Goal: Browse casually

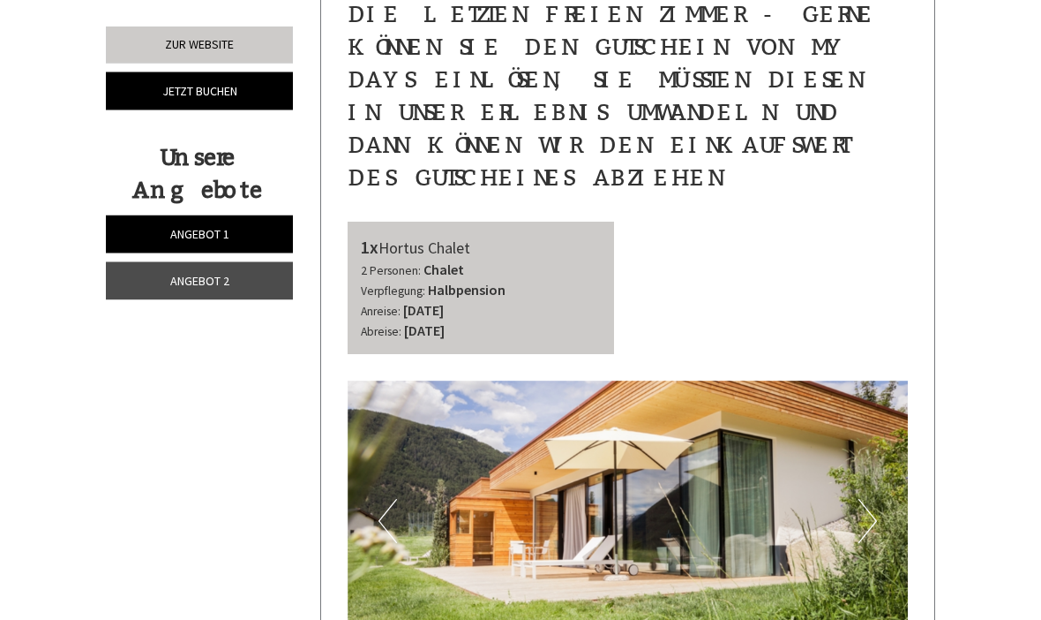
scroll to position [661, 0]
click at [851, 434] on img at bounding box center [628, 520] width 561 height 281
click at [876, 499] on button "Next" at bounding box center [868, 521] width 19 height 44
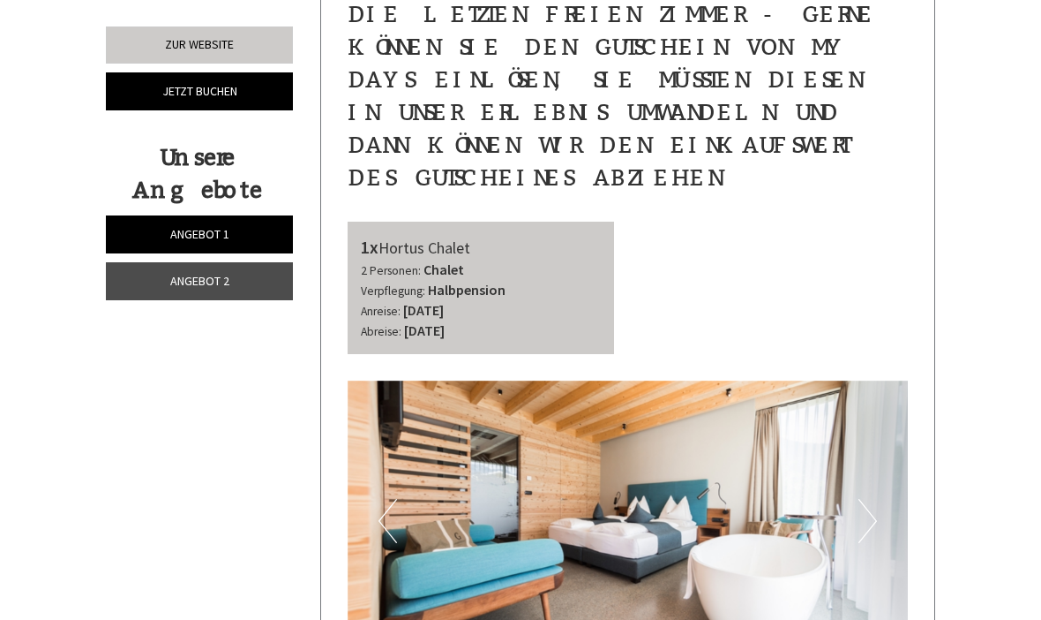
click at [870, 499] on button "Next" at bounding box center [868, 521] width 19 height 44
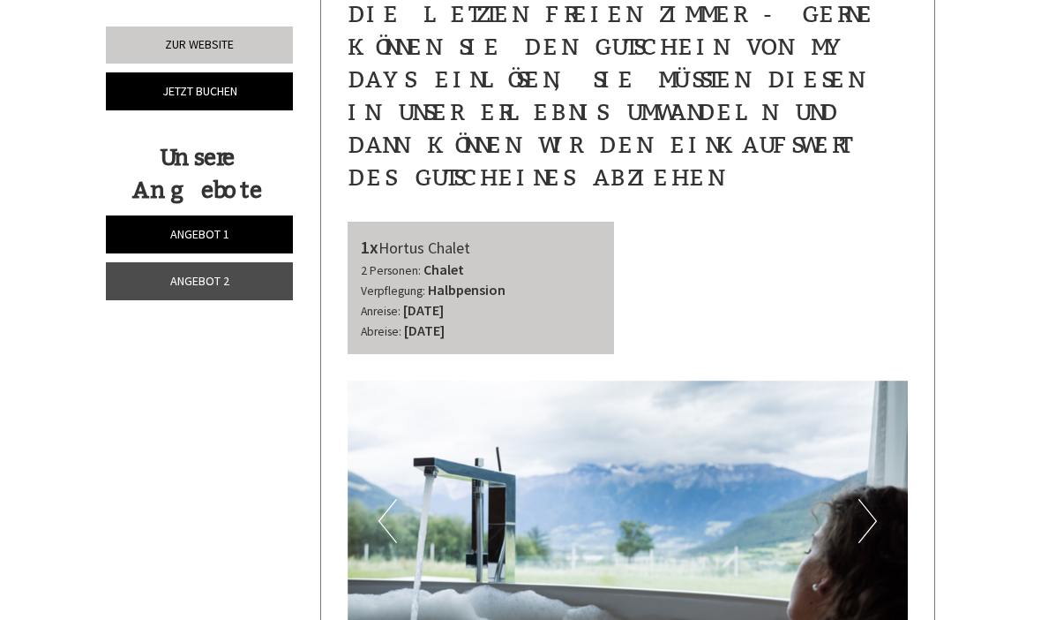
click at [875, 499] on button "Next" at bounding box center [868, 521] width 19 height 44
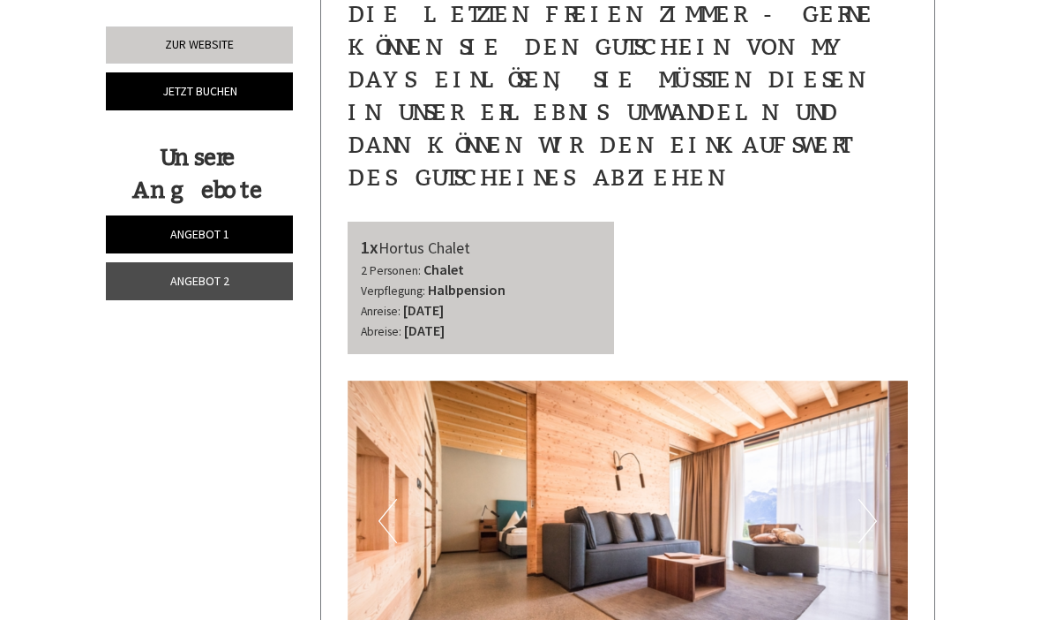
click at [876, 499] on button "Next" at bounding box center [868, 521] width 19 height 44
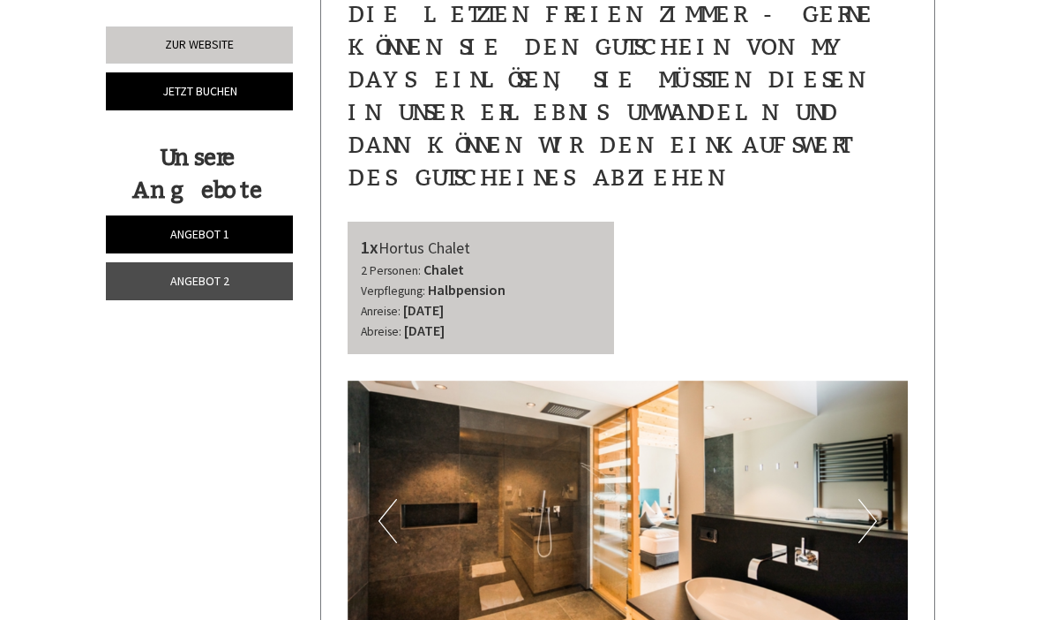
click at [869, 499] on button "Next" at bounding box center [868, 521] width 19 height 44
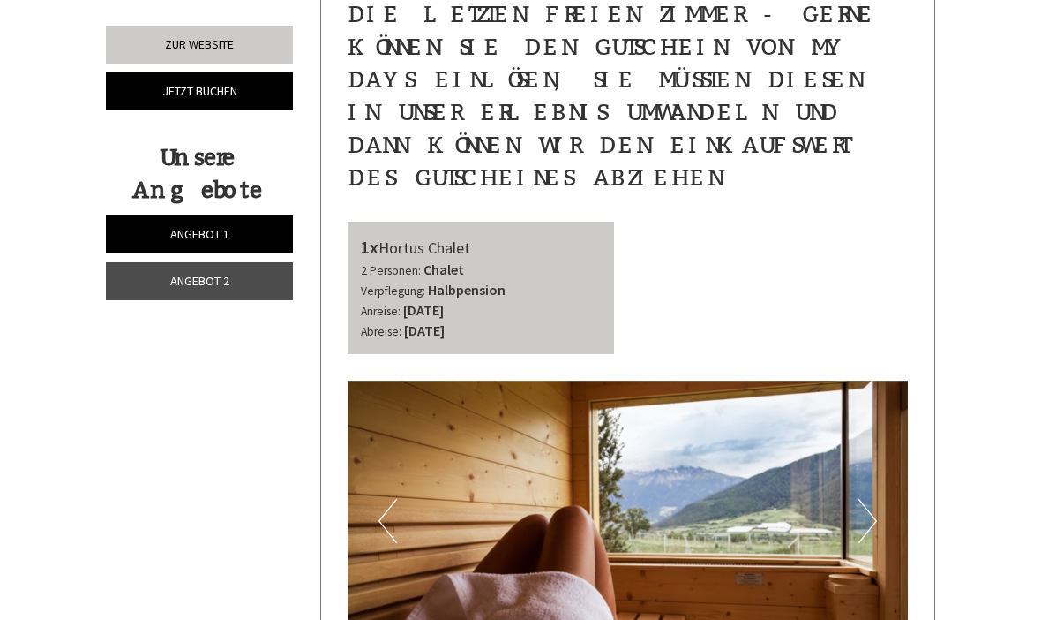
click at [884, 454] on img at bounding box center [628, 520] width 561 height 281
click at [874, 499] on button "Next" at bounding box center [868, 521] width 19 height 44
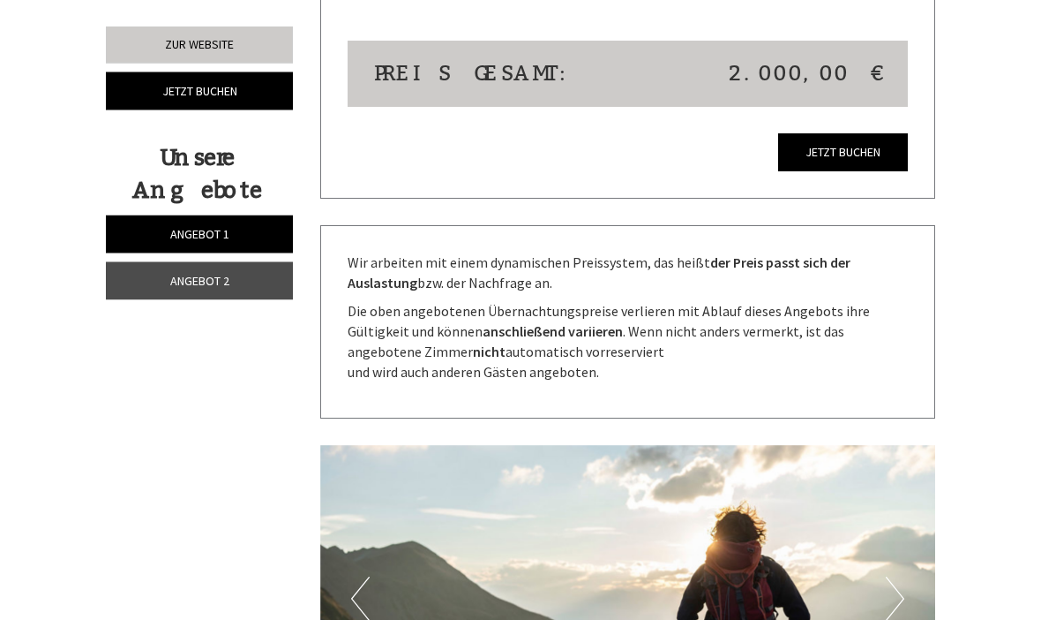
scroll to position [3365, 0]
click at [908, 463] on img at bounding box center [628, 599] width 616 height 308
click at [903, 576] on button "Next" at bounding box center [895, 598] width 19 height 44
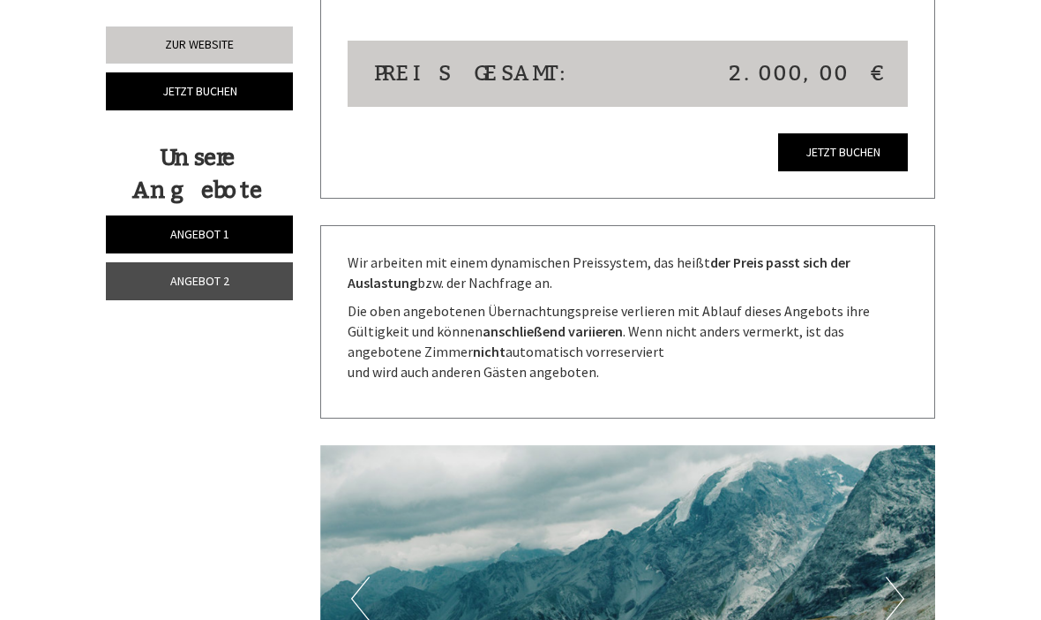
click at [899, 576] on button "Next" at bounding box center [895, 598] width 19 height 44
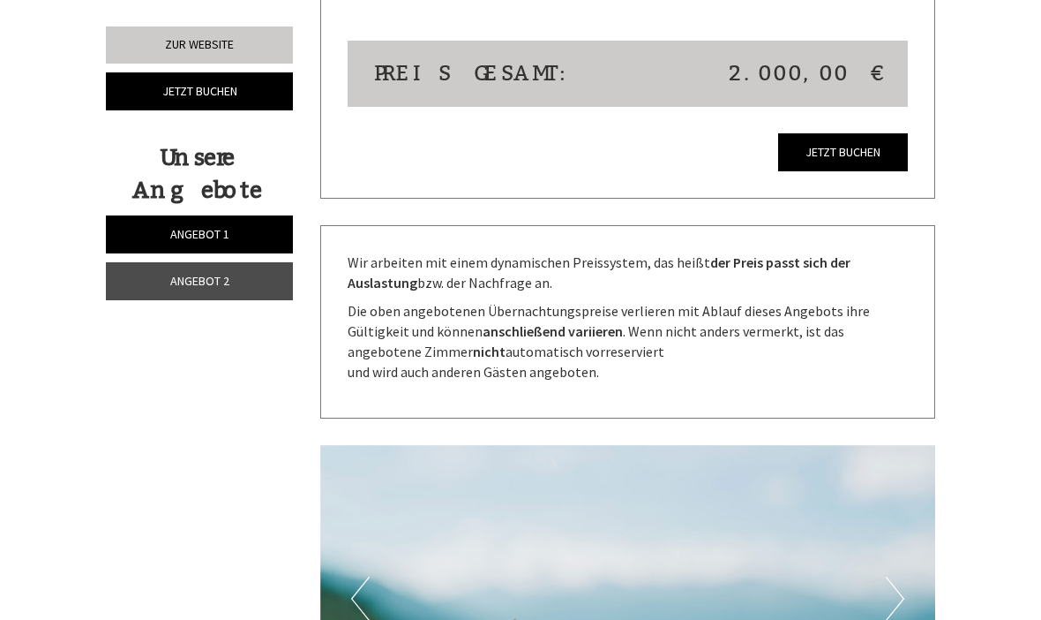
click at [903, 576] on button "Next" at bounding box center [895, 598] width 19 height 44
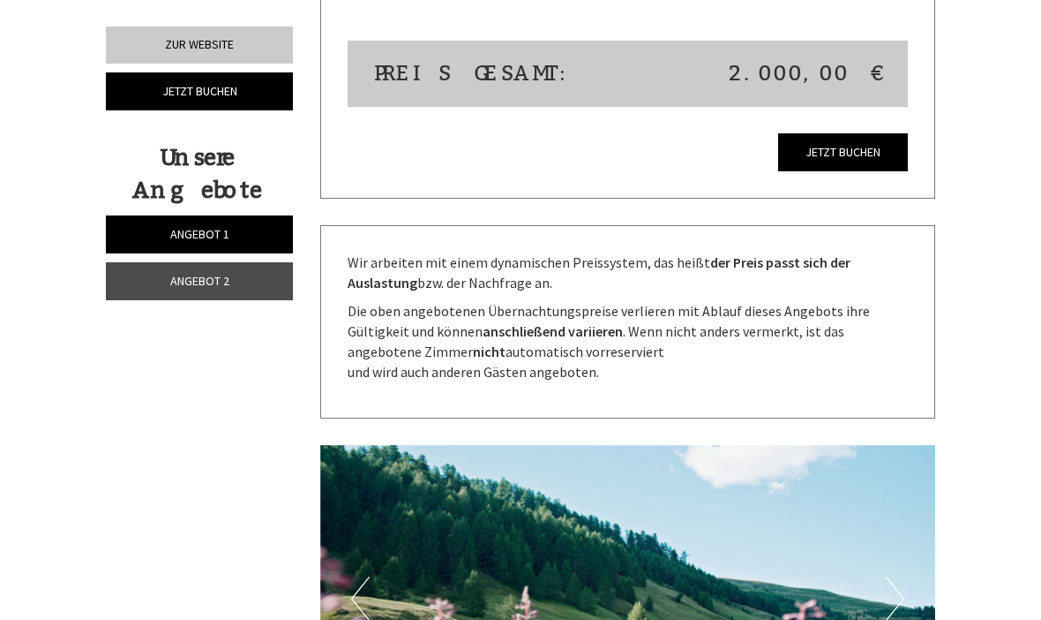
click at [895, 576] on button "Next" at bounding box center [895, 598] width 19 height 44
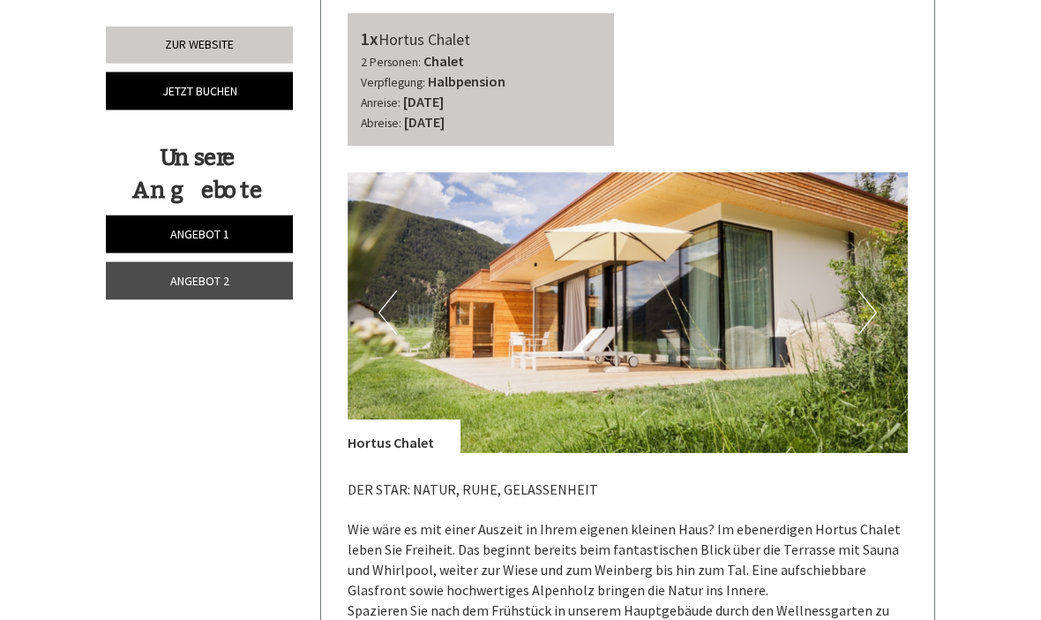
scroll to position [837, 0]
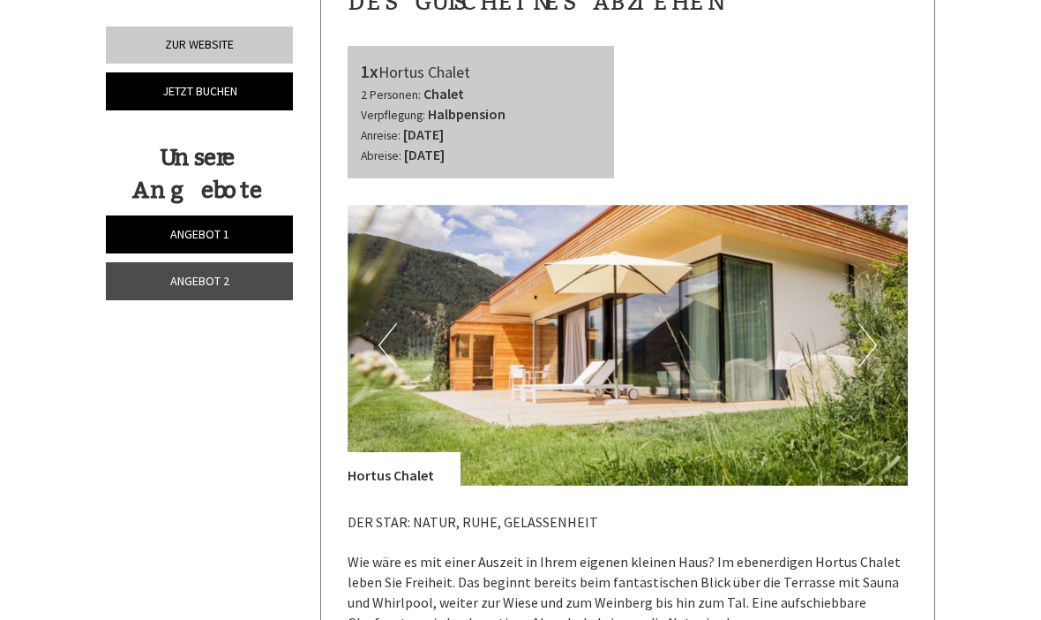
click at [870, 323] on button "Next" at bounding box center [868, 345] width 19 height 44
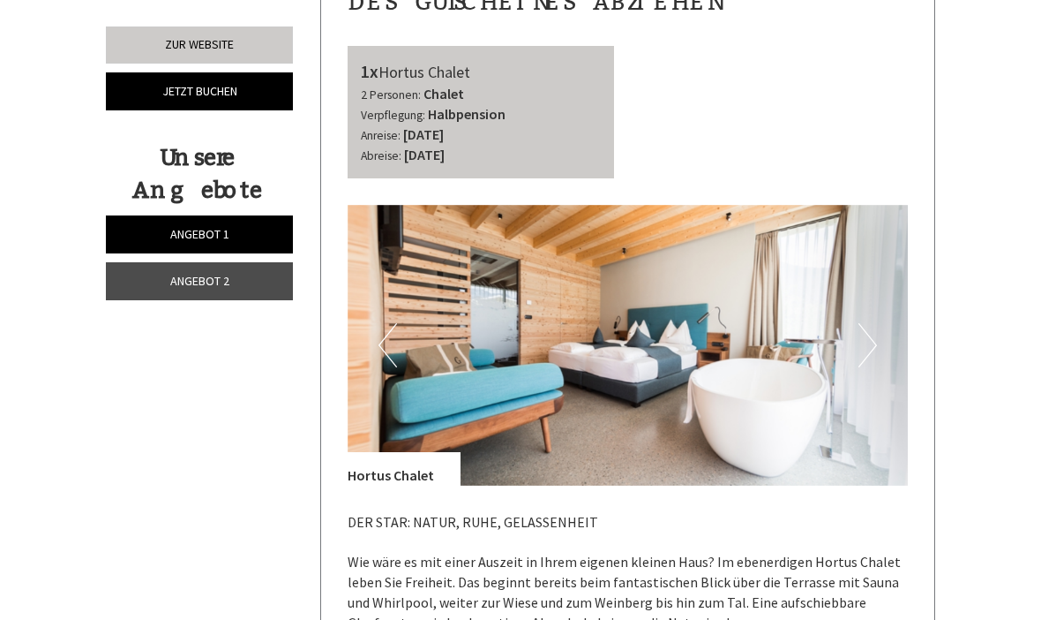
click at [875, 323] on button "Next" at bounding box center [868, 345] width 19 height 44
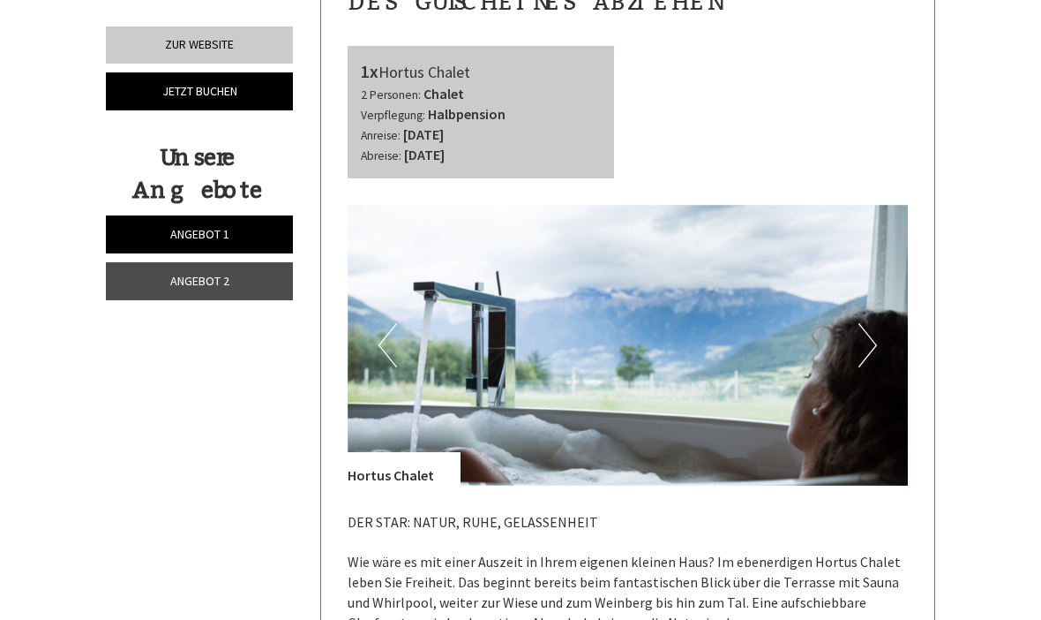
click at [867, 323] on button "Next" at bounding box center [868, 345] width 19 height 44
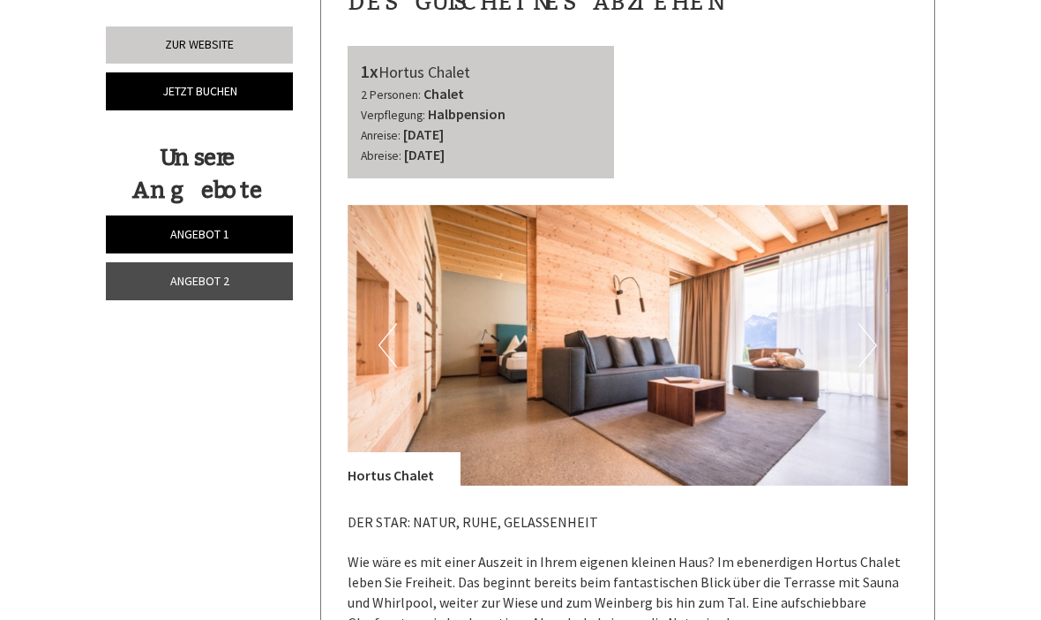
click at [871, 323] on button "Next" at bounding box center [868, 345] width 19 height 44
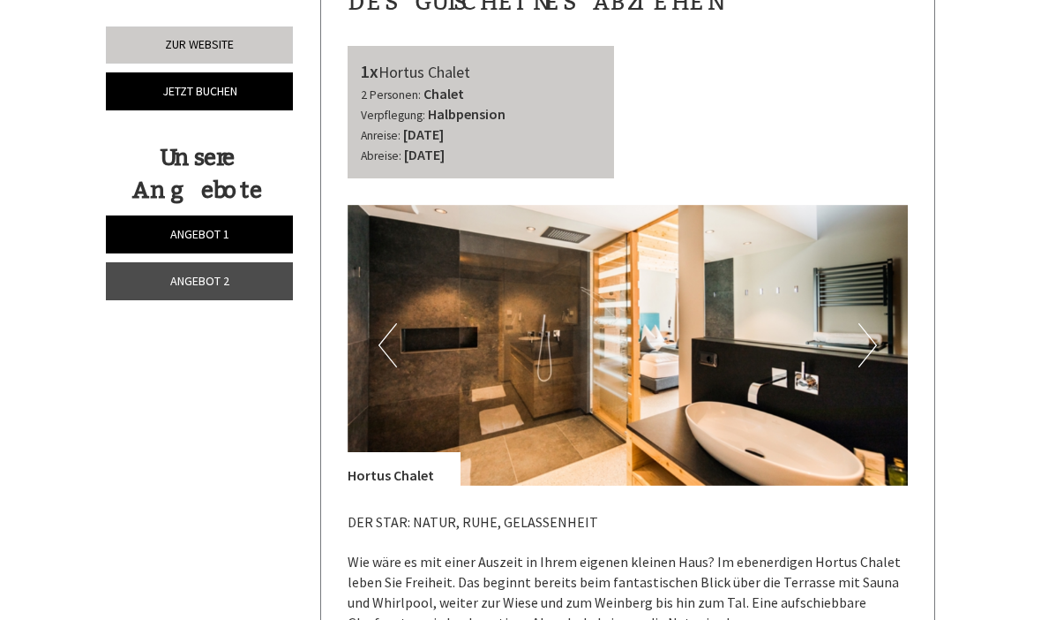
click at [867, 323] on button "Next" at bounding box center [868, 345] width 19 height 44
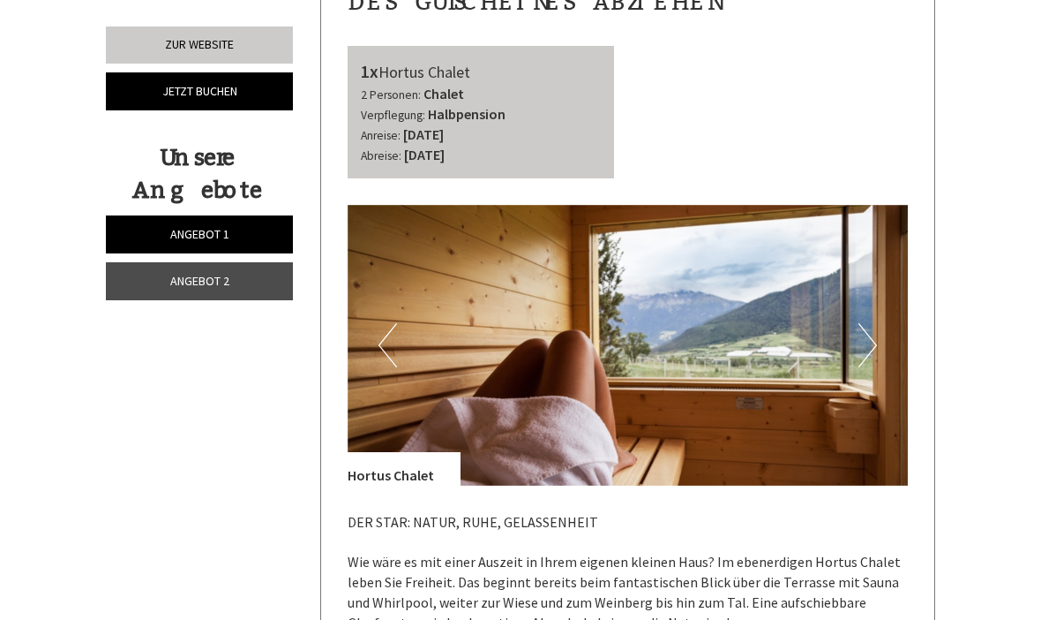
click at [867, 323] on button "Next" at bounding box center [868, 345] width 19 height 44
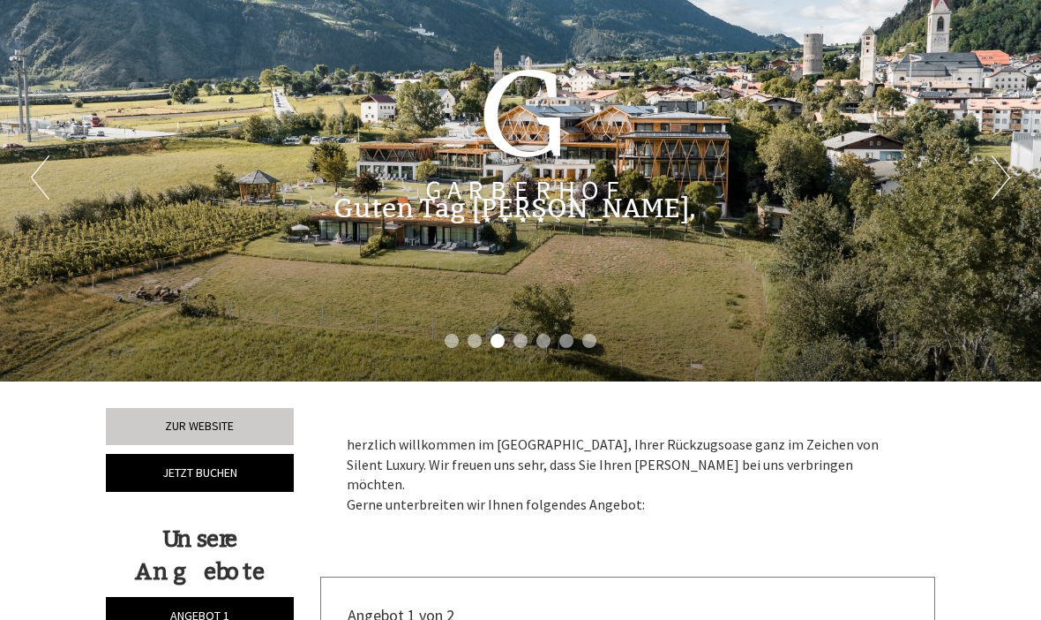
scroll to position [0, 0]
